Goal: Information Seeking & Learning: Learn about a topic

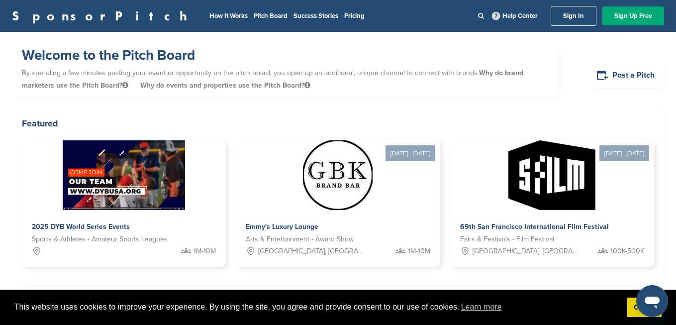
click at [481, 13] on icon at bounding box center [481, 15] width 6 height 6
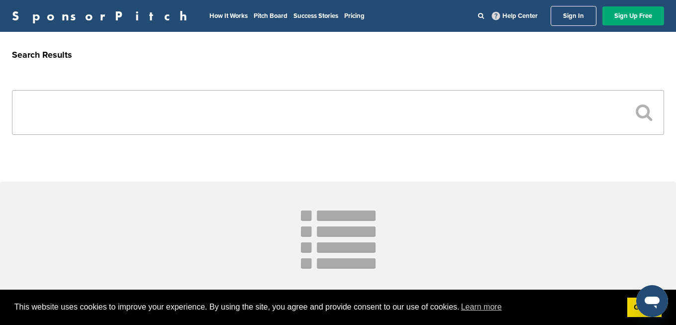
click at [273, 122] on input "text" at bounding box center [338, 112] width 652 height 45
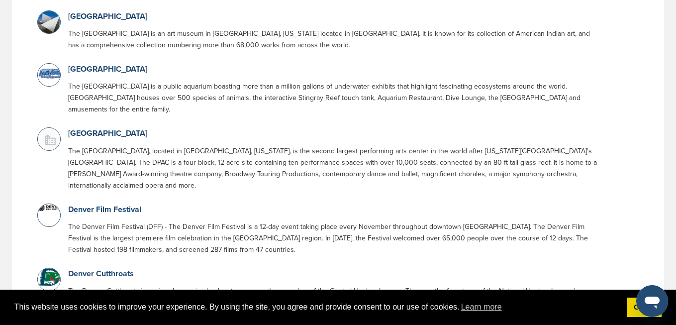
scroll to position [644, 0]
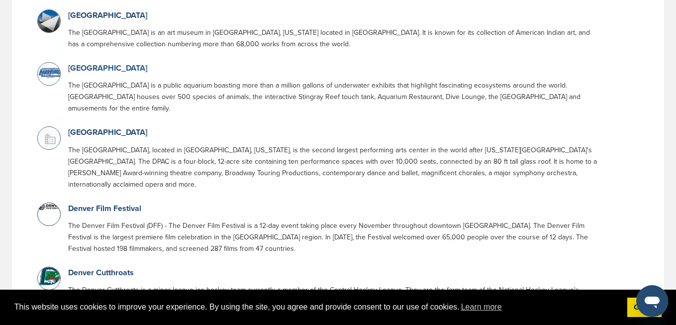
type input "******"
click at [147, 68] on link "[GEOGRAPHIC_DATA]" at bounding box center [107, 68] width 79 height 10
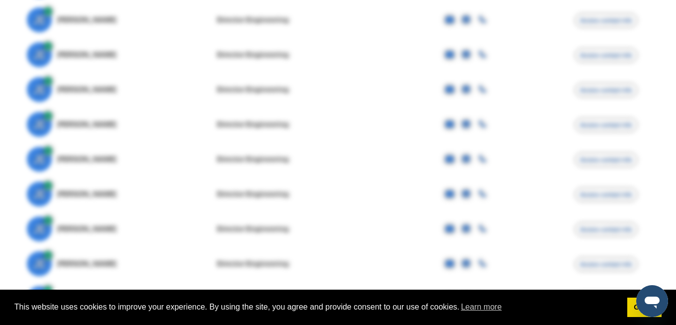
scroll to position [339, 0]
